Goal: Navigation & Orientation: Find specific page/section

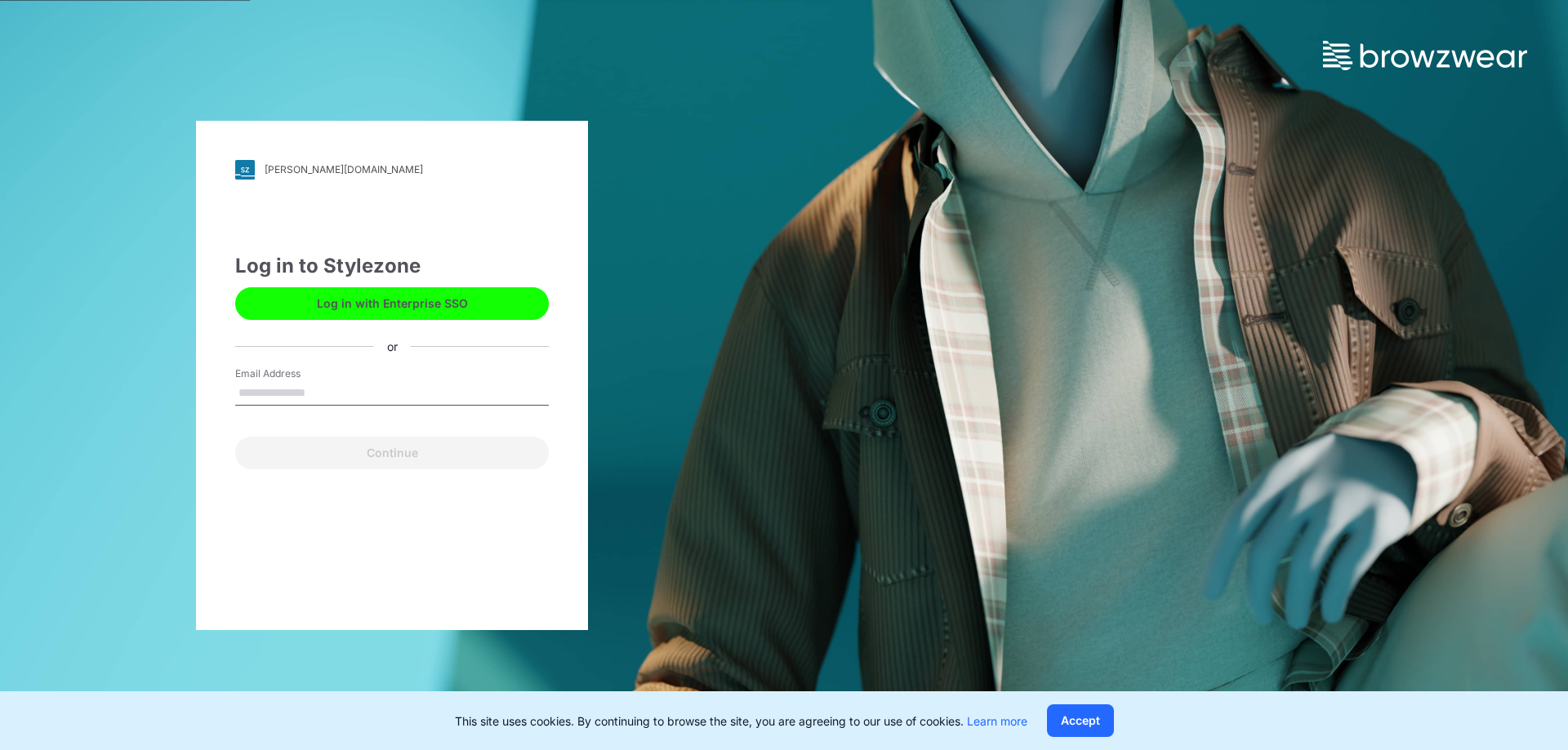
click at [284, 475] on div "[PERSON_NAME][DOMAIN_NAME] Loading... Log in to Stylezone Log in with Enterpris…" at bounding box center [391, 375] width 392 height 509
click at [272, 394] on input "Email Address" at bounding box center [392, 393] width 314 height 25
type input "**********"
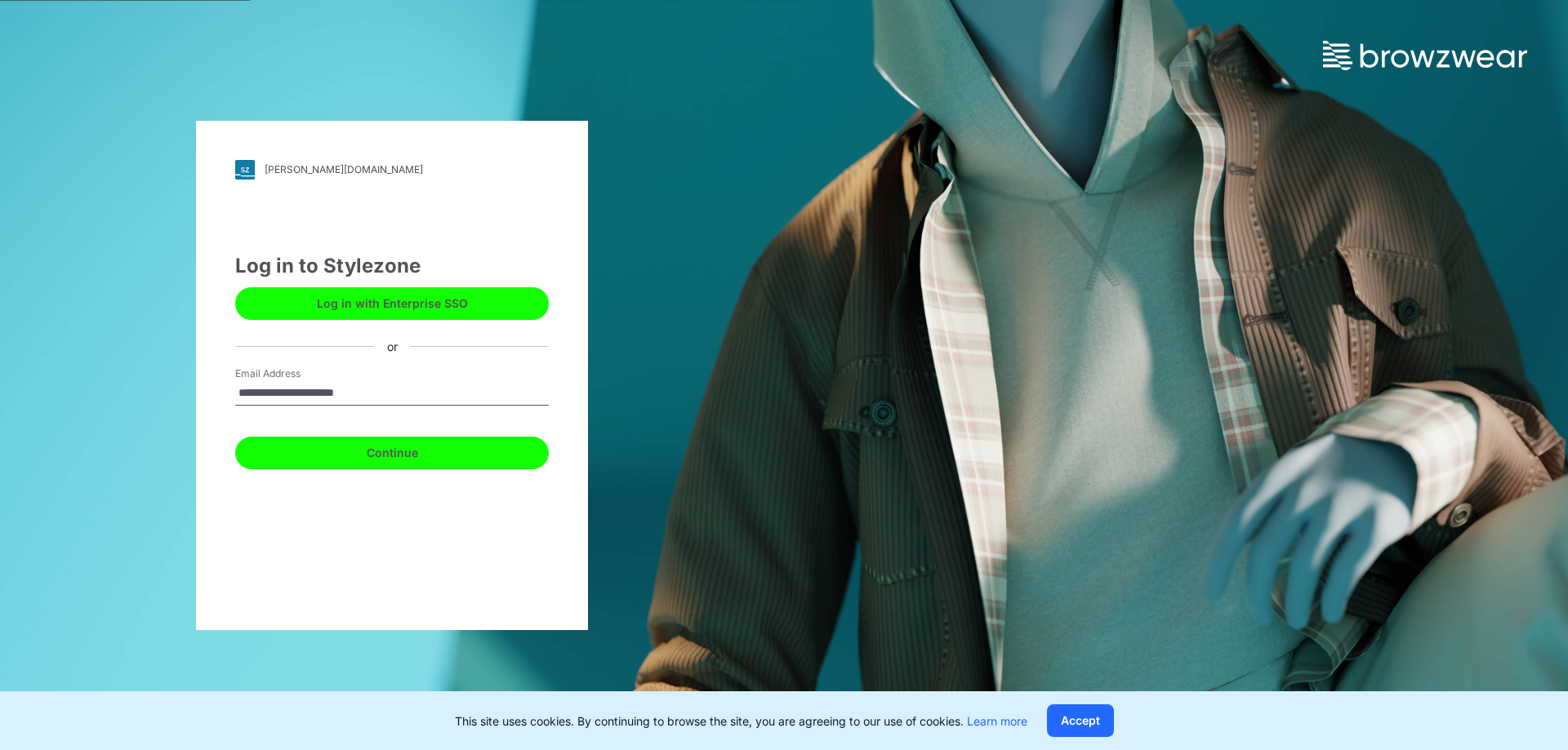
click at [364, 459] on button "Continue" at bounding box center [392, 452] width 314 height 33
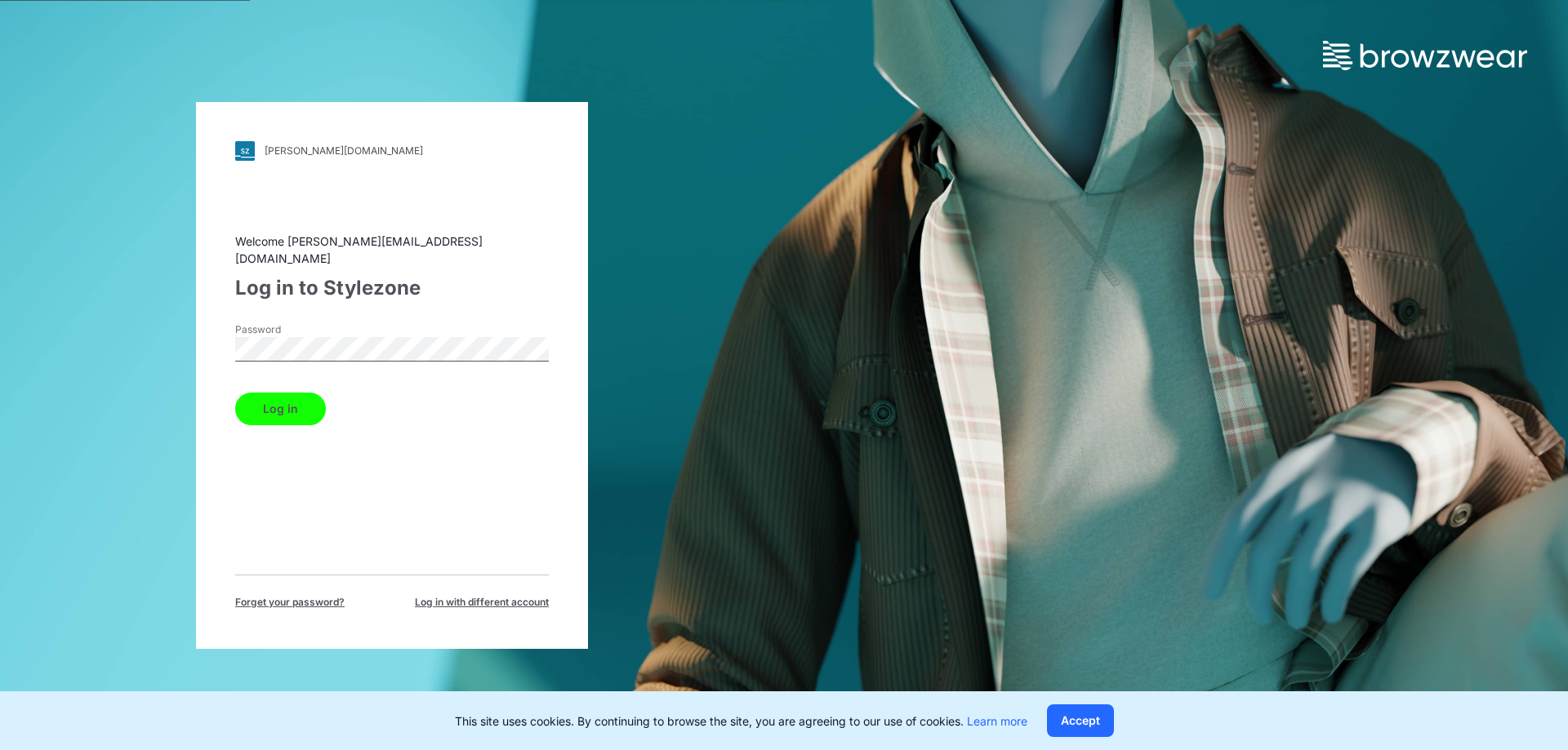
click at [262, 398] on button "Log in" at bounding box center [281, 409] width 91 height 33
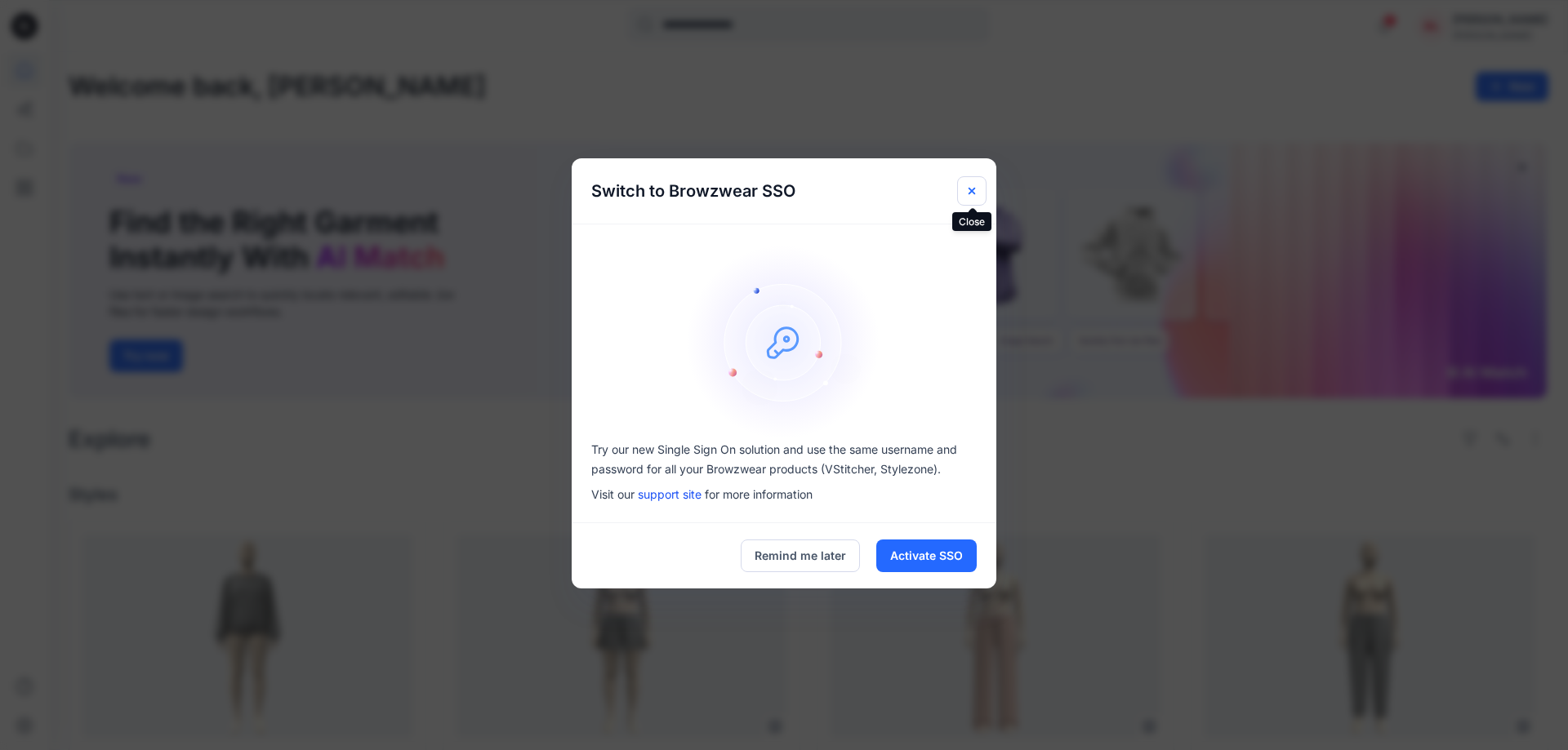
click at [973, 192] on icon "Close" at bounding box center [972, 191] width 7 height 7
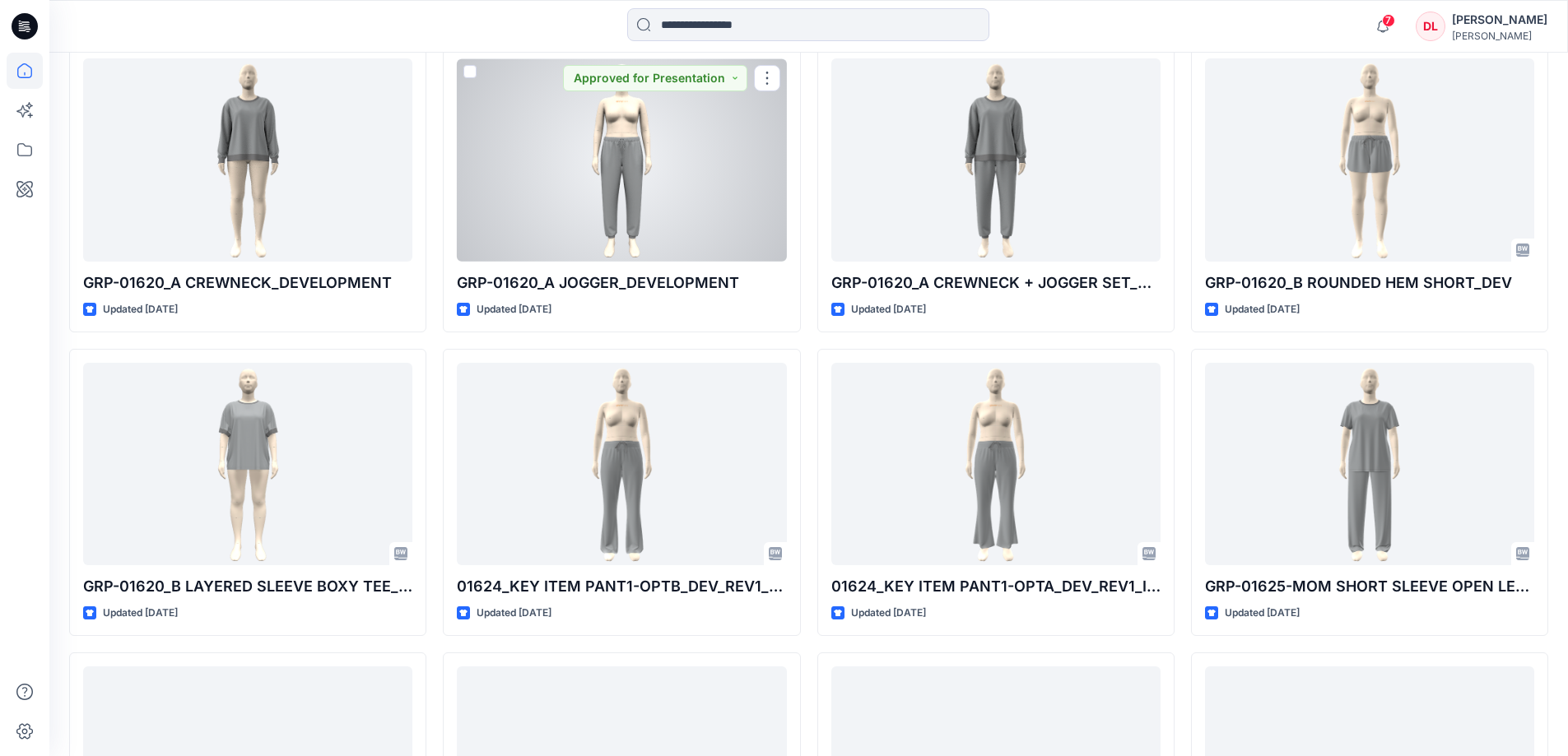
scroll to position [3220, 0]
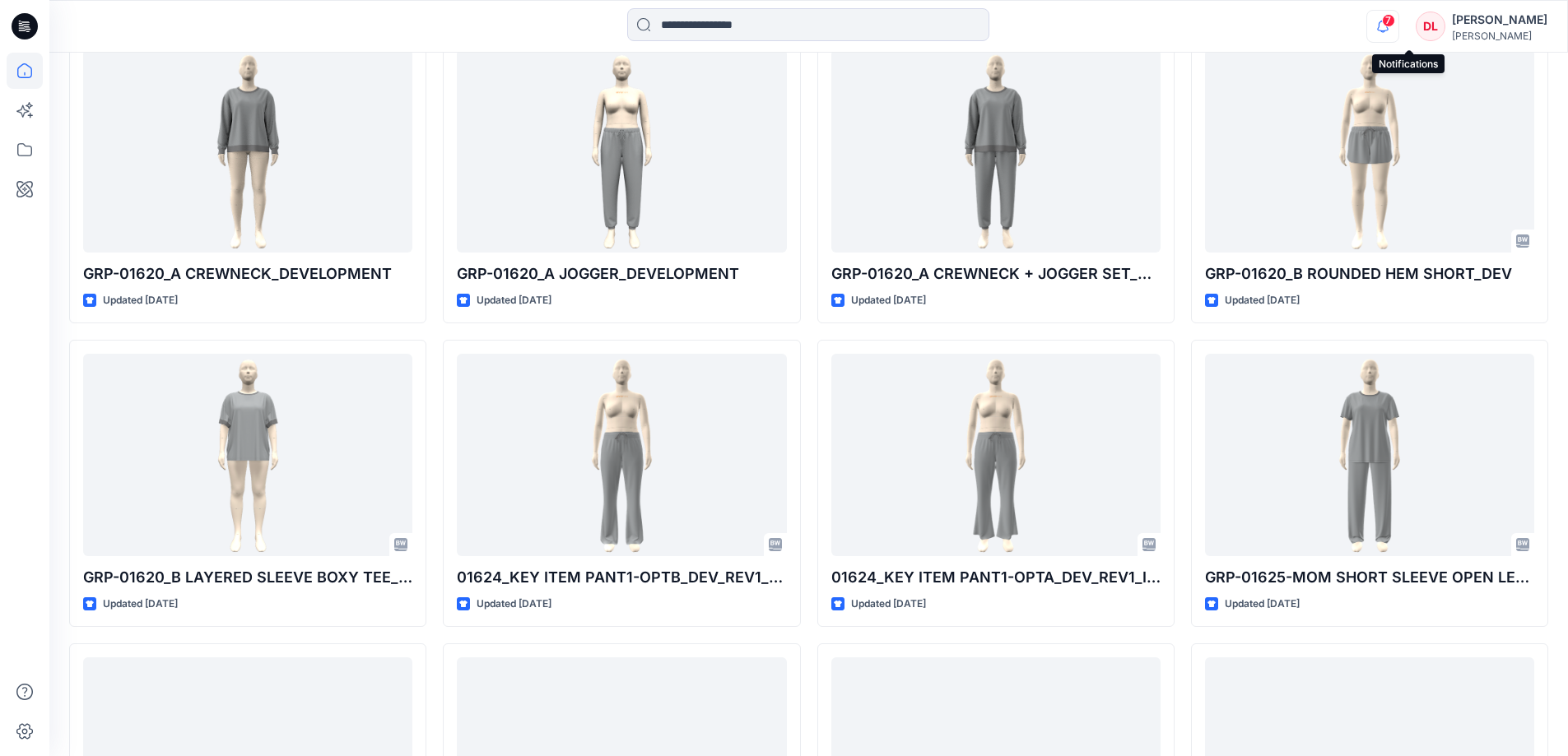
click at [1388, 30] on icon "button" at bounding box center [1382, 26] width 11 height 10
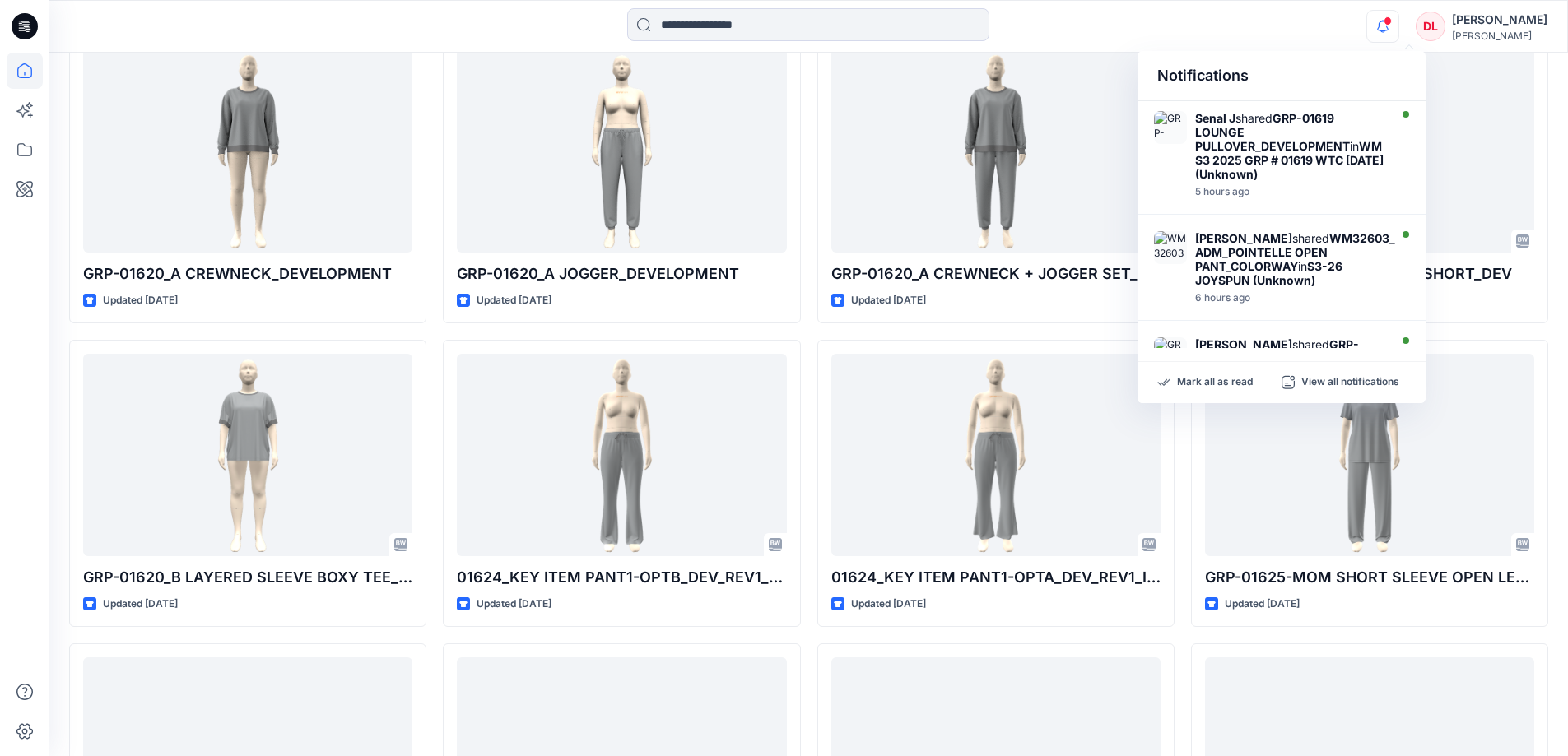
click at [1318, 20] on div "Notifications Senal J shared GRP-01619 LOUNGE PULLOVER_DEVELOPMENT in WM S3 202…" at bounding box center [808, 27] width 1518 height 36
